Goal: Transaction & Acquisition: Download file/media

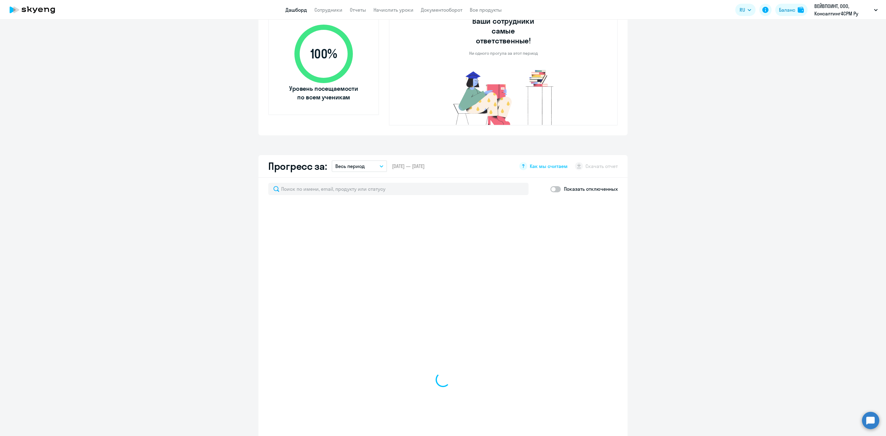
scroll to position [231, 0]
select select "30"
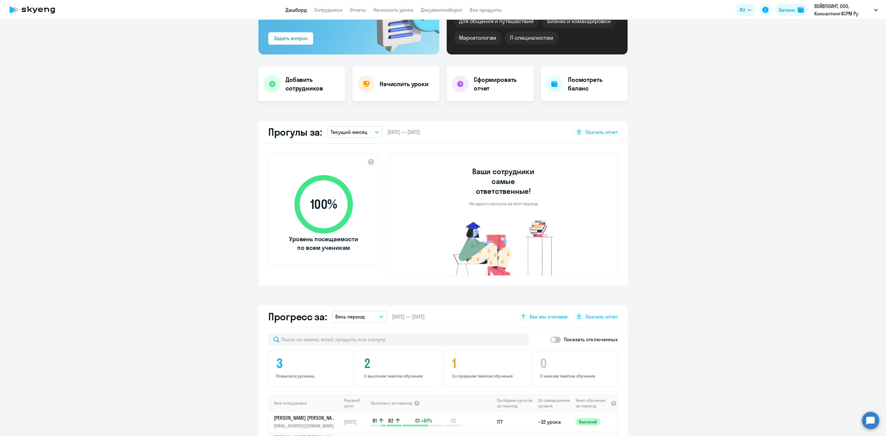
scroll to position [0, 0]
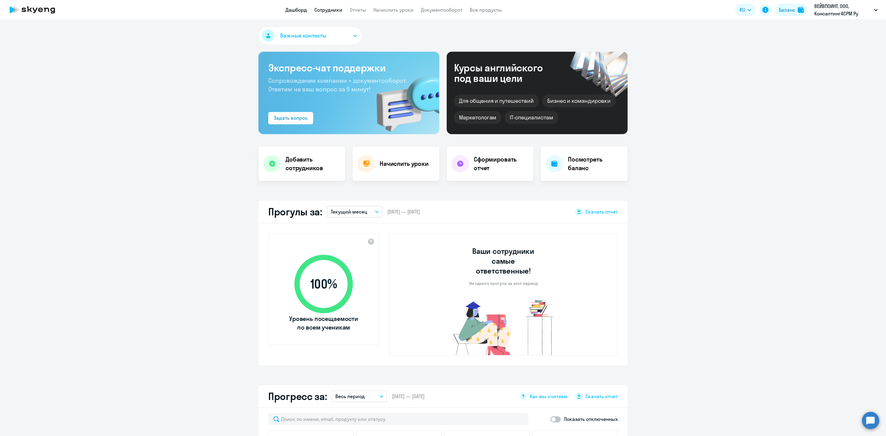
click at [335, 12] on link "Сотрудники" at bounding box center [328, 10] width 28 height 6
select select "30"
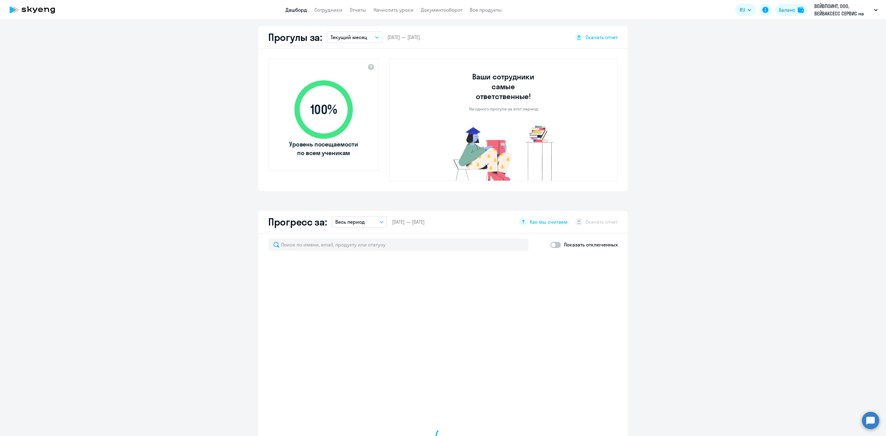
scroll to position [185, 0]
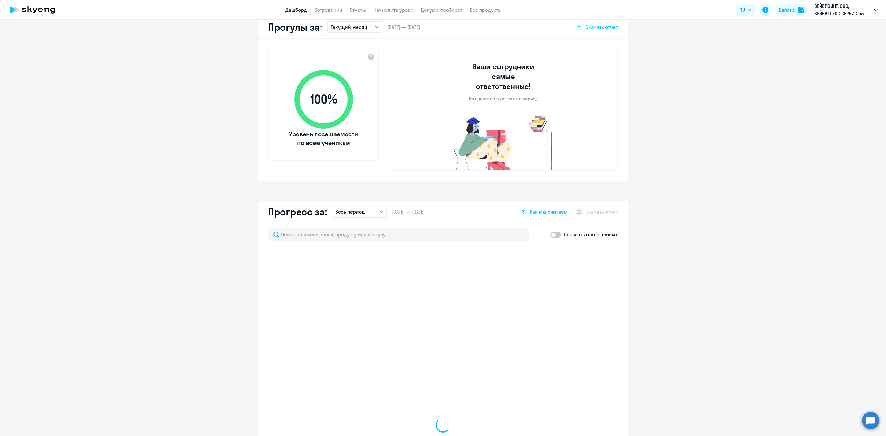
select select "30"
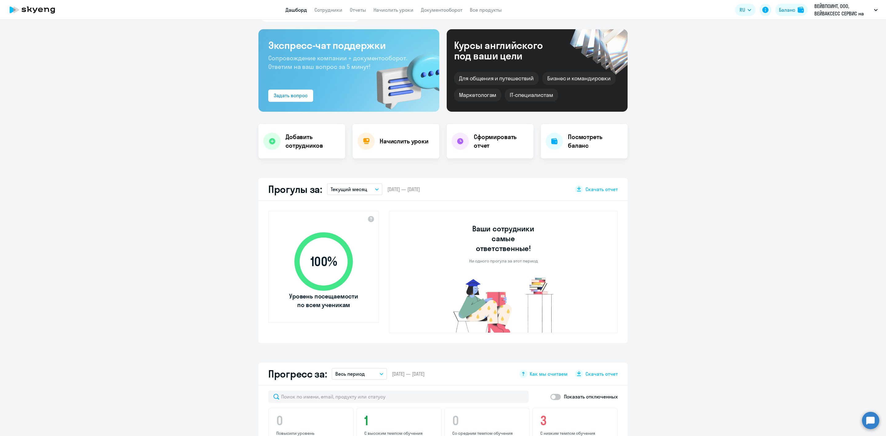
scroll to position [0, 0]
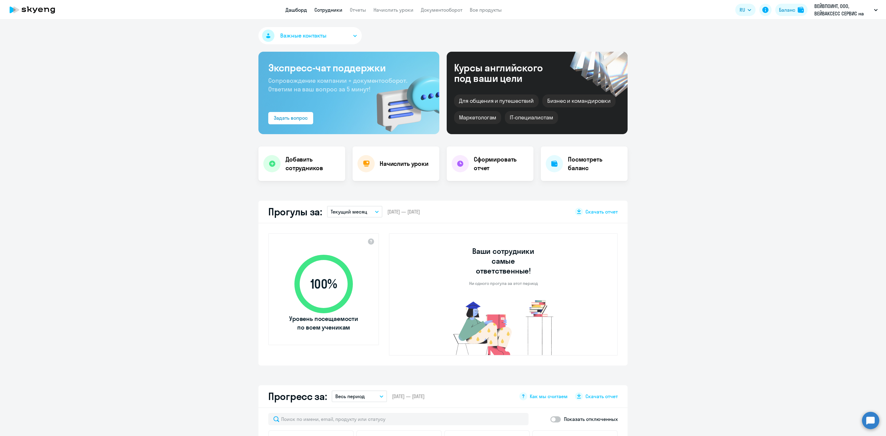
click at [328, 10] on link "Сотрудники" at bounding box center [328, 10] width 28 height 6
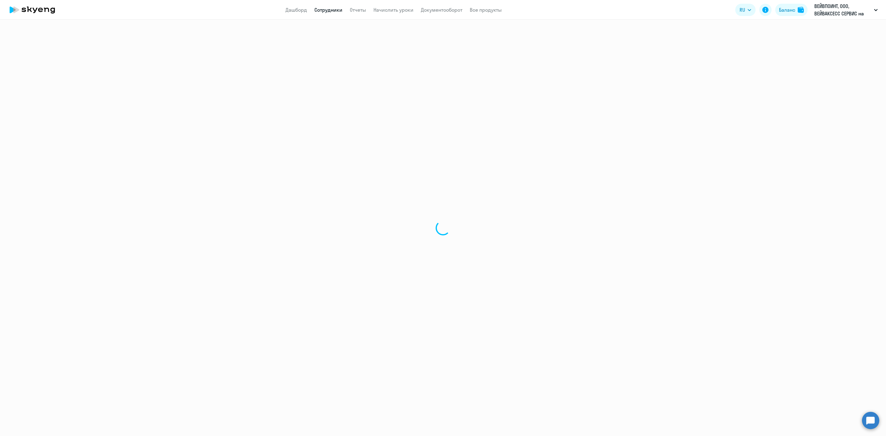
select select "30"
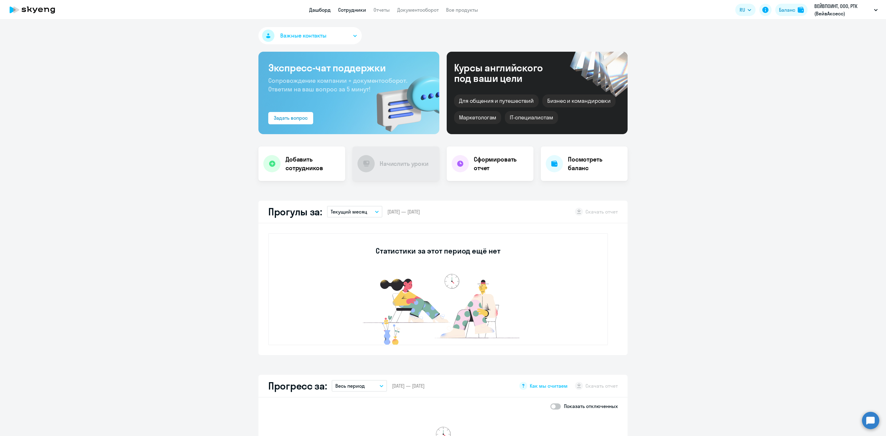
click at [351, 8] on link "Сотрудники" at bounding box center [352, 10] width 28 height 6
select select "30"
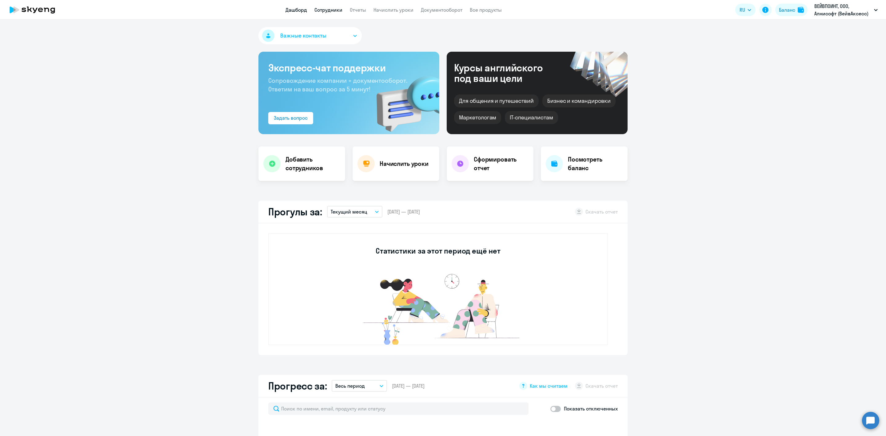
click at [333, 10] on link "Сотрудники" at bounding box center [328, 10] width 28 height 6
select select "30"
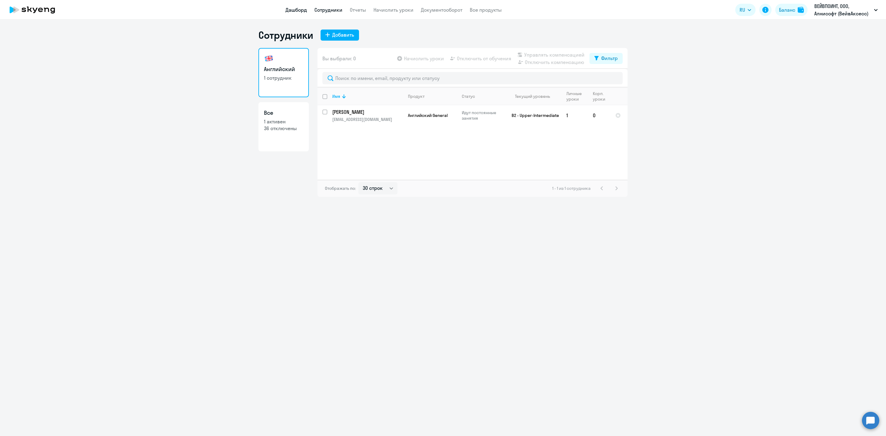
click at [297, 10] on link "Дашборд" at bounding box center [296, 10] width 22 height 6
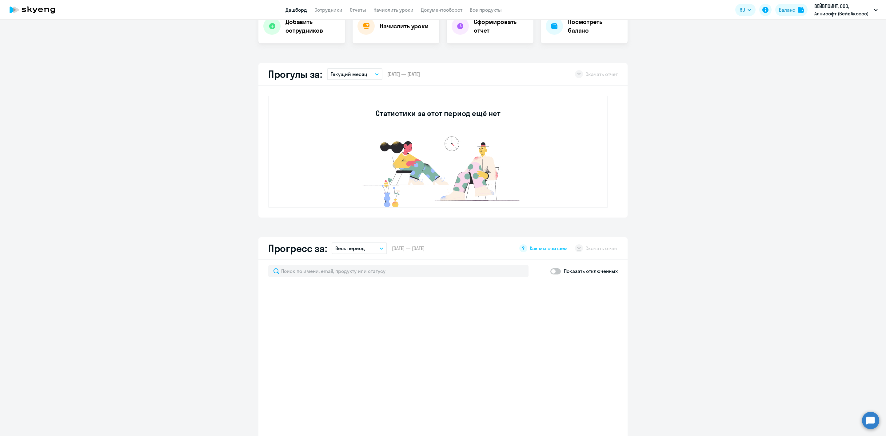
scroll to position [138, 0]
select select "30"
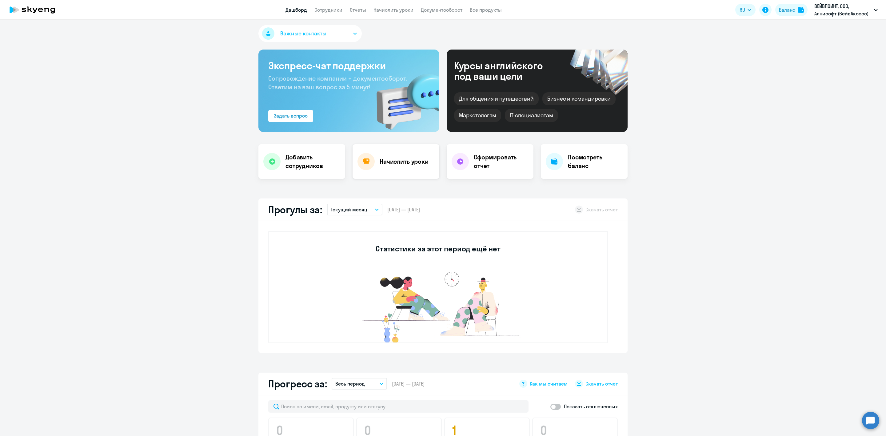
scroll to position [0, 0]
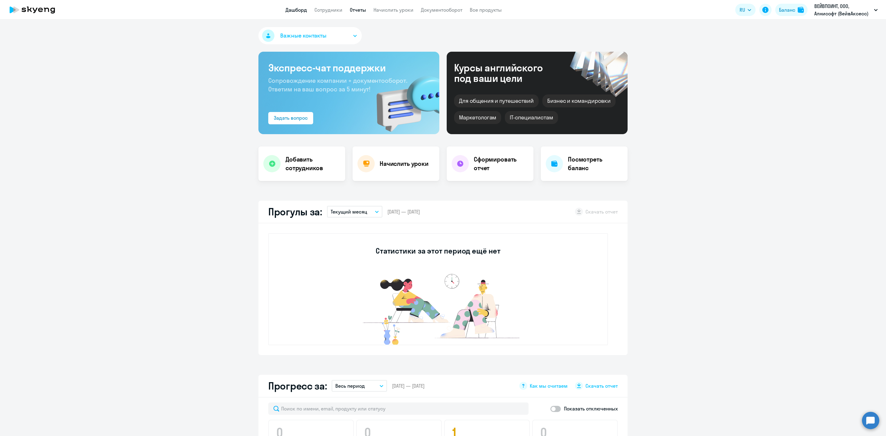
click at [358, 8] on link "Отчеты" at bounding box center [358, 10] width 16 height 6
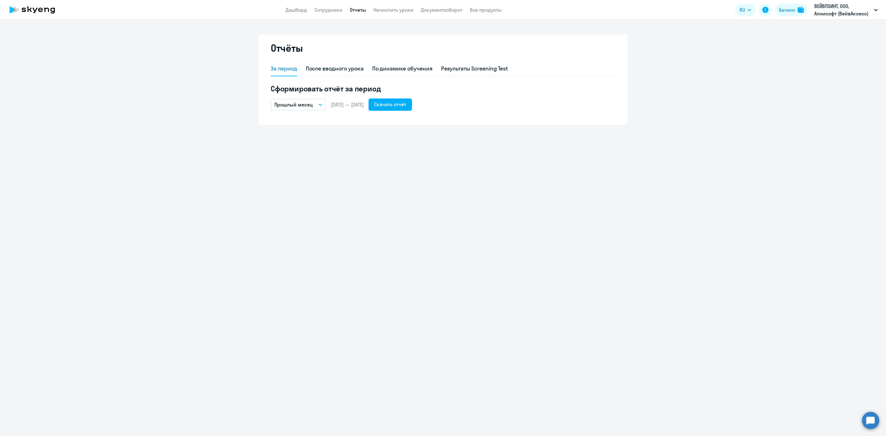
click at [310, 105] on p "Прошлый месяц" at bounding box center [293, 104] width 38 height 7
click at [302, 181] on li "Текущий год" at bounding box center [303, 183] width 65 height 15
click at [406, 101] on div "Скачать отчёт" at bounding box center [390, 104] width 32 height 7
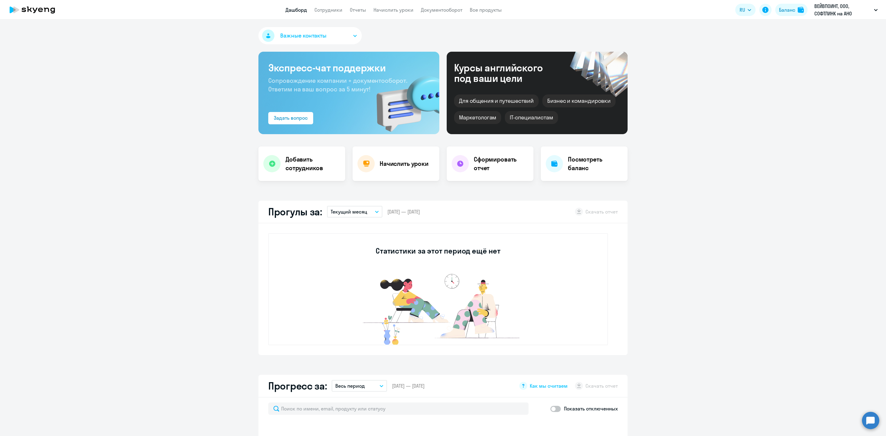
select select "30"
click at [338, 11] on link "Сотрудники" at bounding box center [328, 10] width 28 height 6
select select "30"
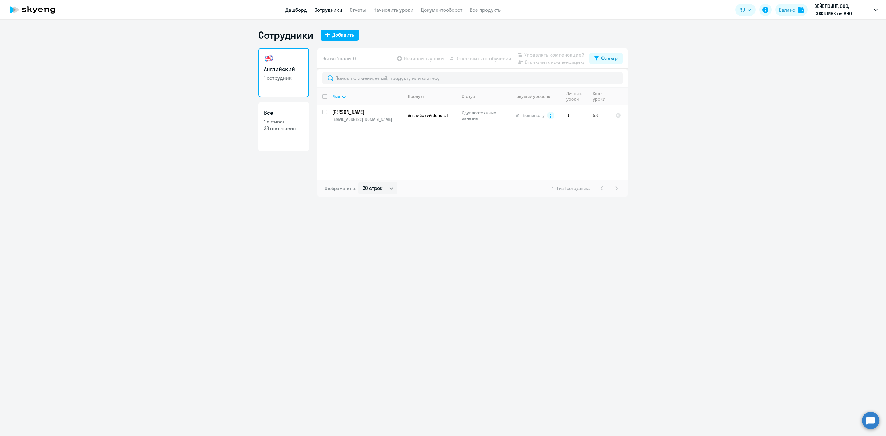
click at [295, 10] on link "Дашборд" at bounding box center [296, 10] width 22 height 6
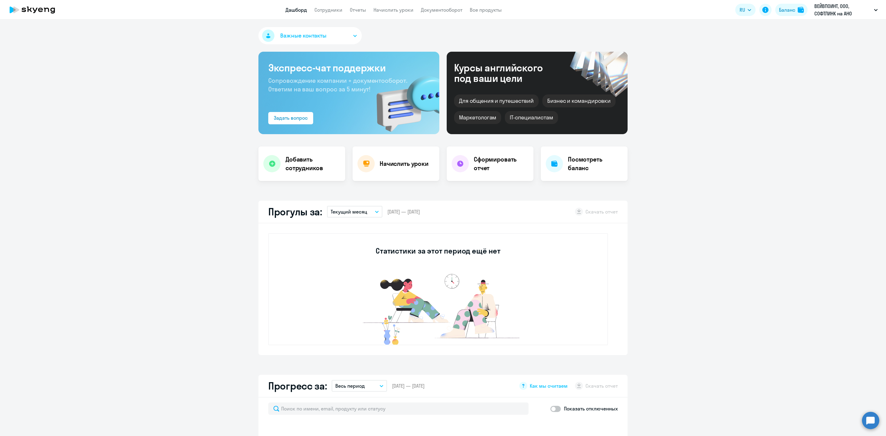
click at [366, 208] on button "Текущий месяц" at bounding box center [354, 212] width 55 height 12
select select "30"
click at [660, 190] on div "Важные контакты Экспресс-чат поддержки Сопровождение компании + документооборот…" at bounding box center [443, 228] width 886 height 416
click at [354, 9] on link "Отчеты" at bounding box center [358, 10] width 16 height 6
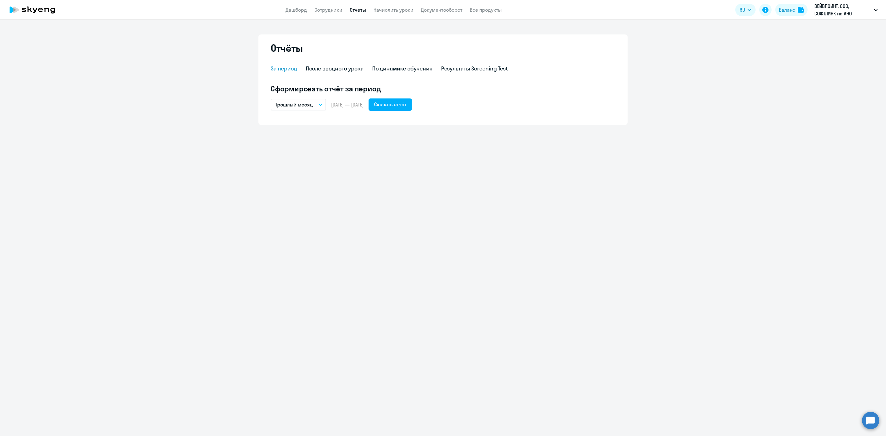
click at [310, 103] on p "Прошлый месяц" at bounding box center [293, 104] width 38 height 7
click at [300, 181] on li "Текущий год" at bounding box center [303, 183] width 65 height 15
click at [405, 104] on div "Скачать отчёт" at bounding box center [390, 104] width 32 height 7
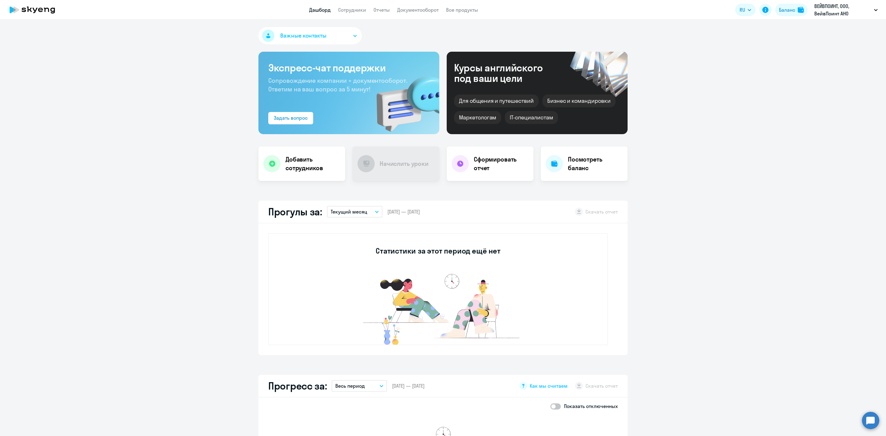
click at [350, 16] on app-header "Дашборд Сотрудники Отчеты Документооборот Все продукты Дашборд Сотрудники Отчет…" at bounding box center [443, 10] width 886 height 20
click at [354, 7] on link "Сотрудники" at bounding box center [352, 10] width 28 height 6
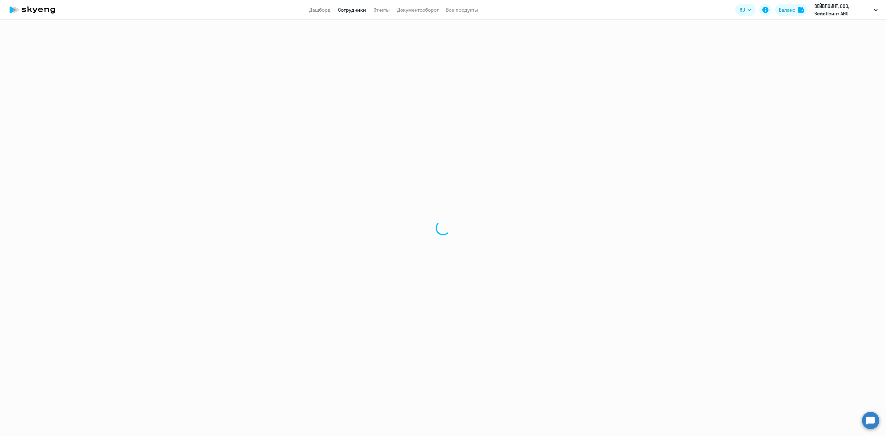
select select "30"
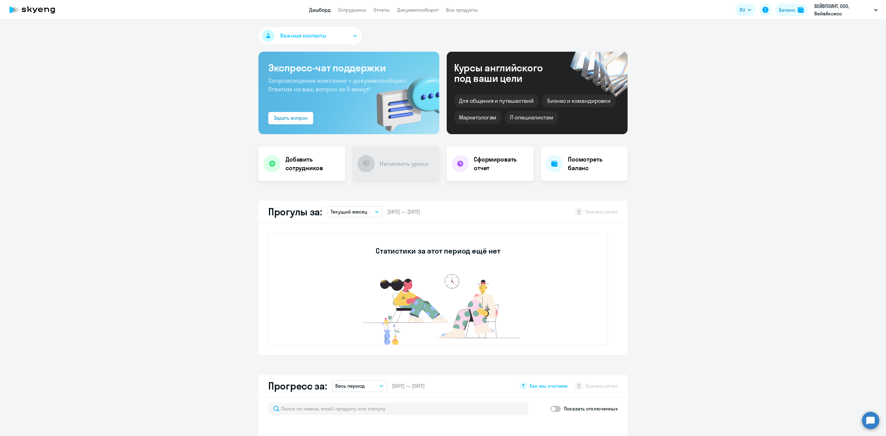
click at [341, 4] on app-header "Дашборд Сотрудники Отчеты Документооборот Все продукты Дашборд Сотрудники Отчет…" at bounding box center [443, 10] width 886 height 20
click at [347, 10] on link "Сотрудники" at bounding box center [352, 10] width 28 height 6
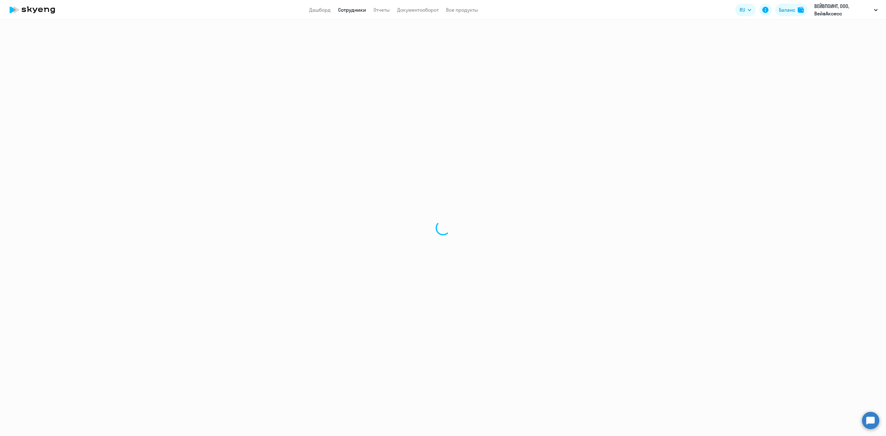
select select "30"
